Goal: Task Accomplishment & Management: Manage account settings

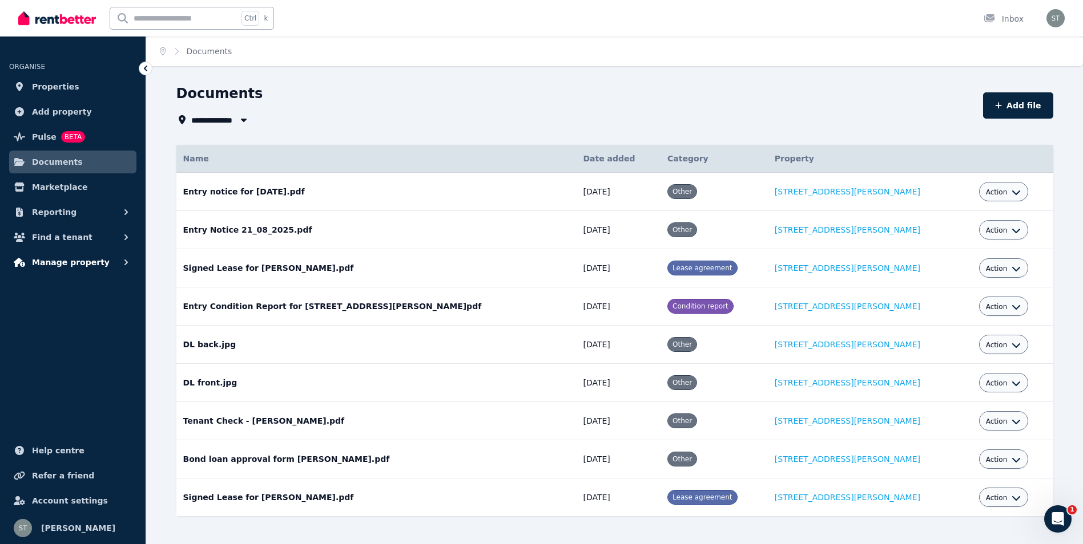
click at [74, 263] on span "Manage property" at bounding box center [71, 263] width 78 height 14
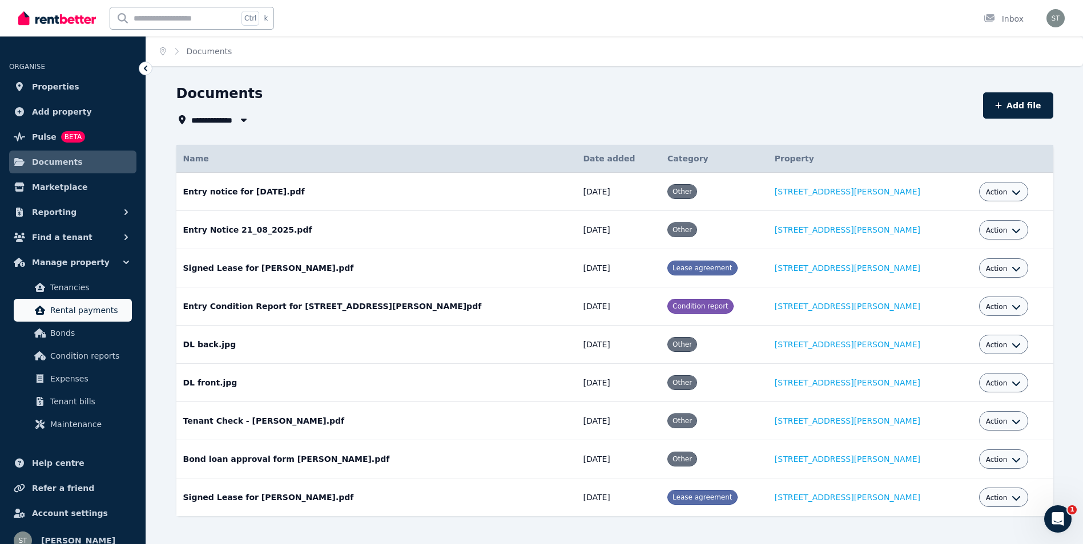
click at [62, 310] on span "Rental payments" at bounding box center [88, 311] width 77 height 14
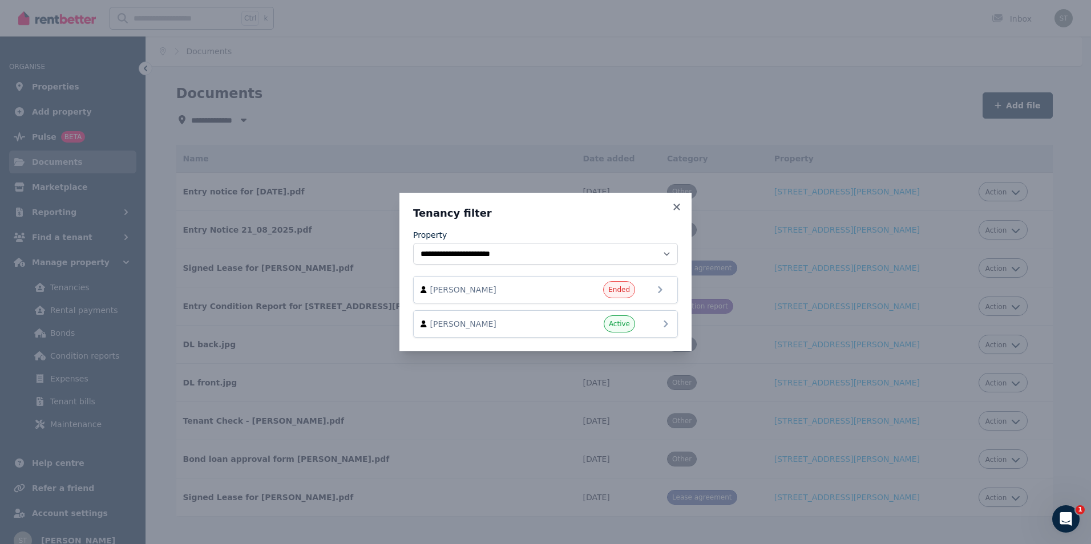
click at [568, 329] on div "Active" at bounding box center [601, 324] width 68 height 17
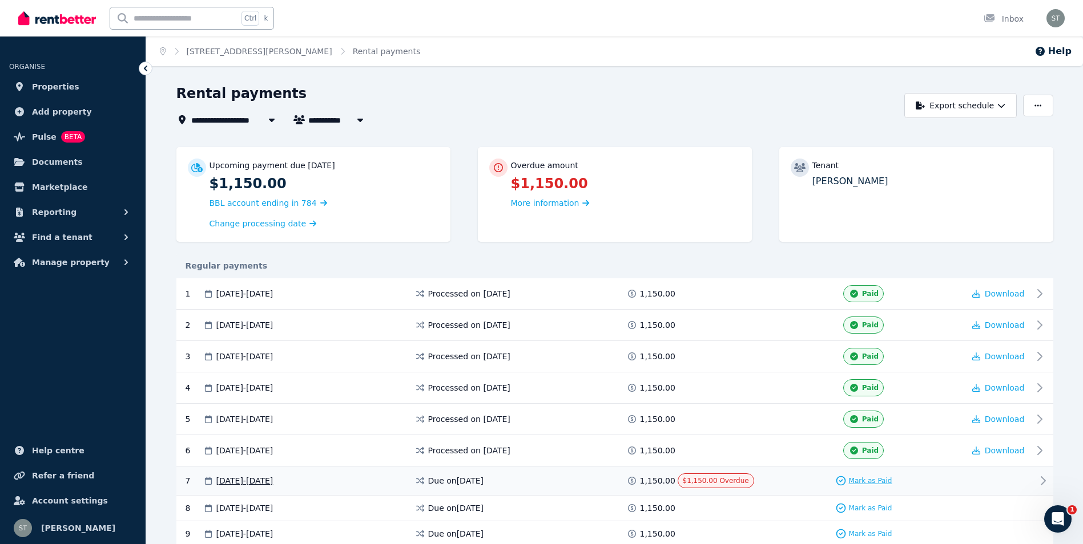
click at [867, 481] on span "Mark as Paid" at bounding box center [870, 481] width 43 height 9
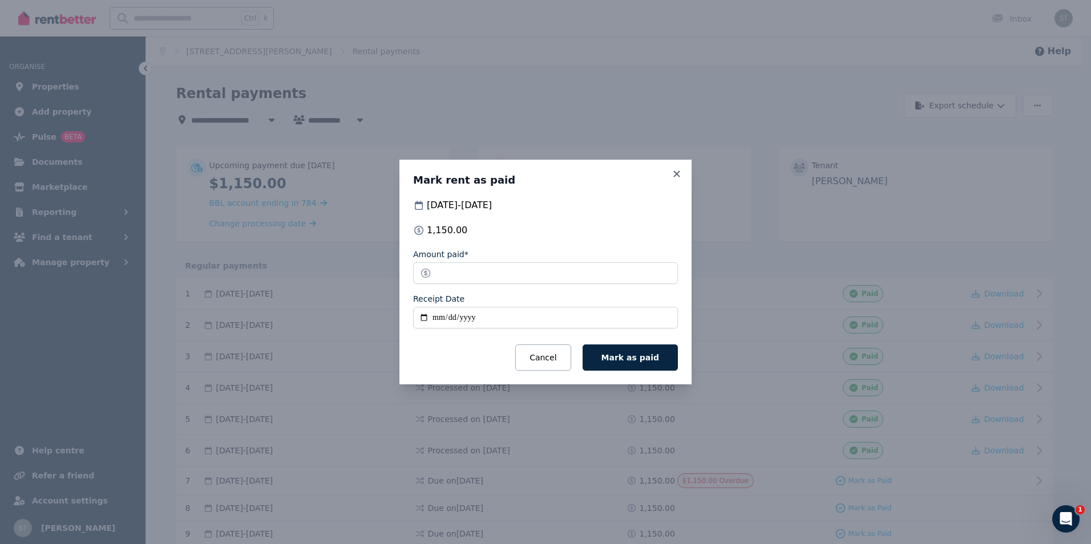
click at [456, 317] on input "Receipt Date" at bounding box center [545, 318] width 265 height 22
click at [423, 318] on input "Receipt Date" at bounding box center [545, 318] width 265 height 22
type input "**********"
click at [641, 367] on button "Mark as paid" at bounding box center [630, 358] width 95 height 26
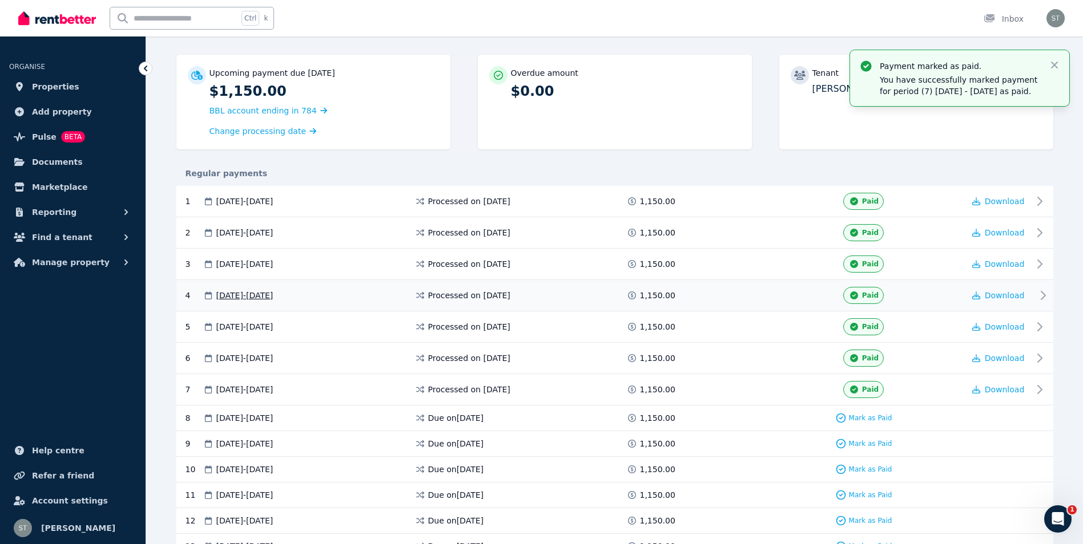
scroll to position [285, 0]
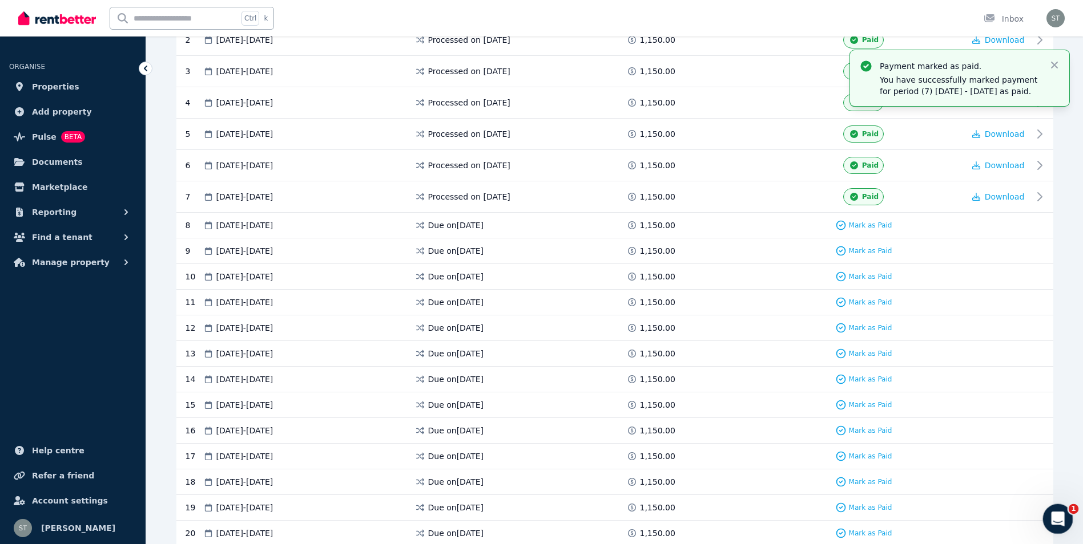
click at [1052, 518] on icon "Open Intercom Messenger" at bounding box center [1056, 518] width 19 height 19
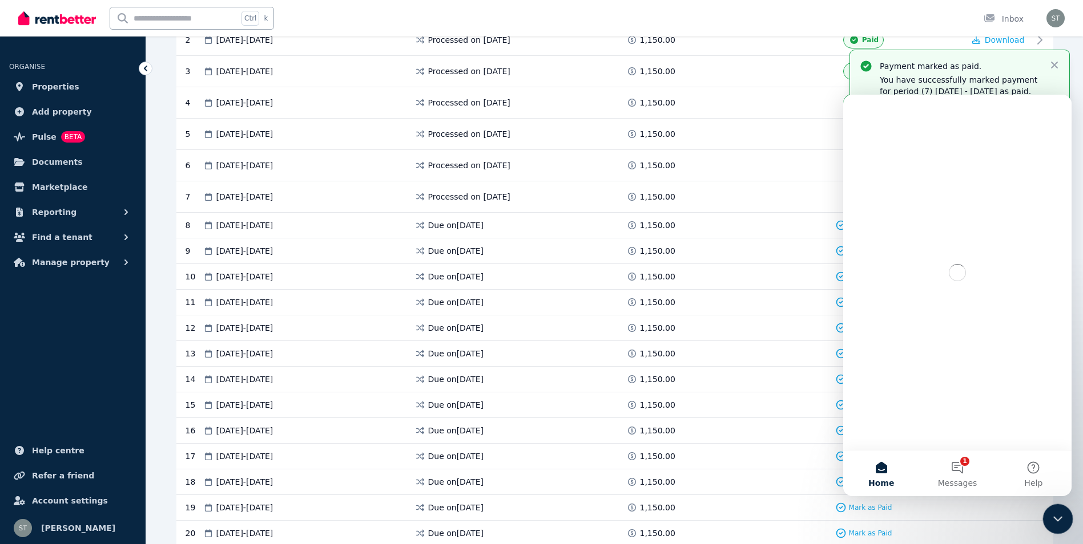
scroll to position [0, 0]
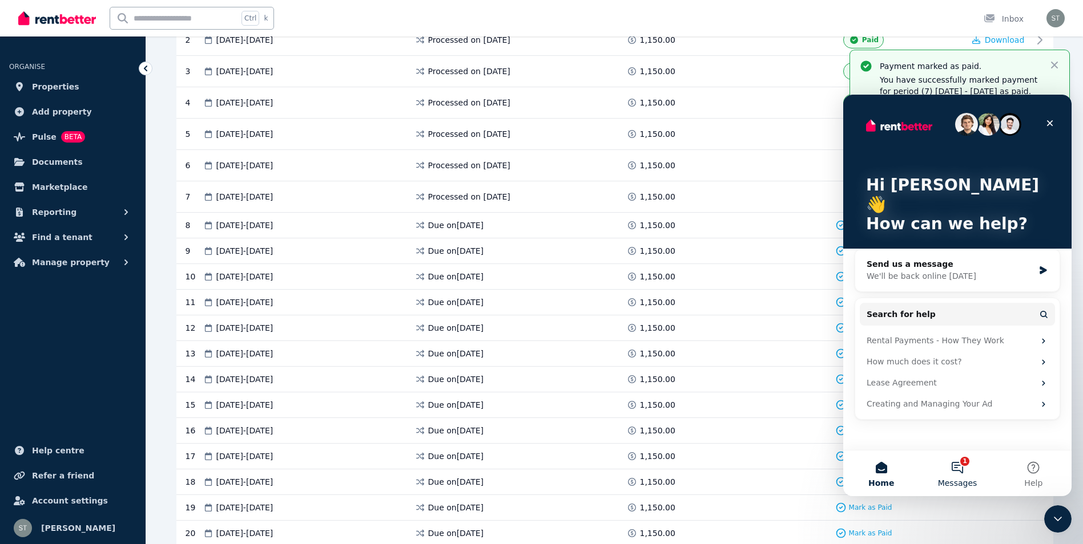
click at [958, 470] on button "1 Messages" at bounding box center [957, 474] width 76 height 46
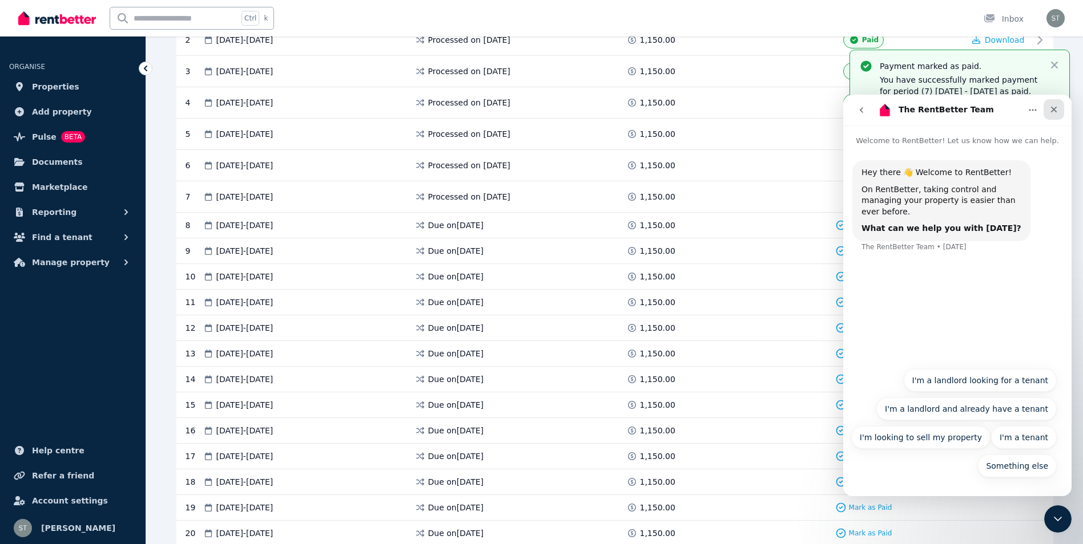
click at [1048, 108] on div "Close" at bounding box center [1053, 109] width 21 height 21
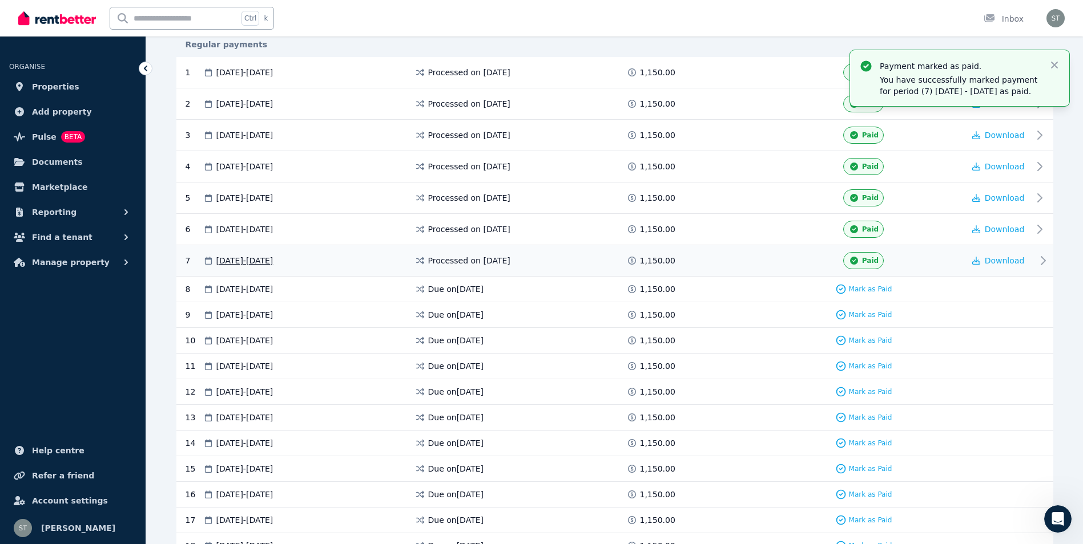
scroll to position [114, 0]
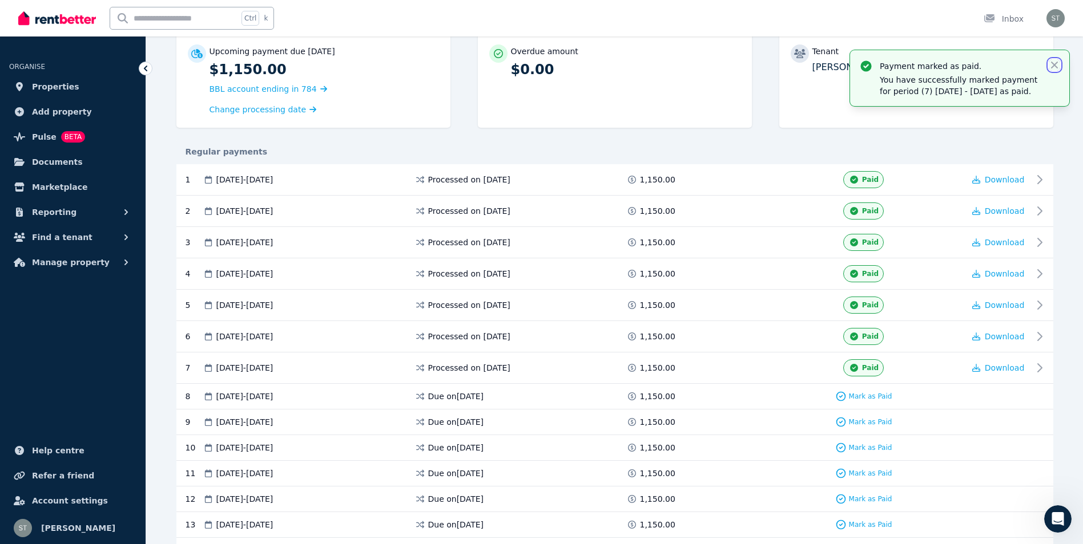
click at [1055, 63] on icon "button" at bounding box center [1053, 64] width 11 height 11
